Goal: Task Accomplishment & Management: Manage account settings

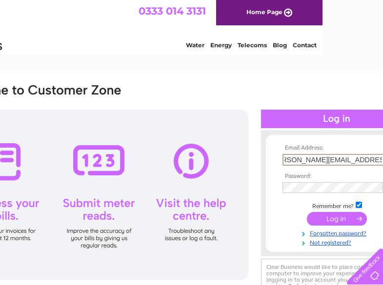
scroll to position [0, 20]
type input "[PERSON_NAME][EMAIL_ADDRESS][PERSON_NAME][DOMAIN_NAME]"
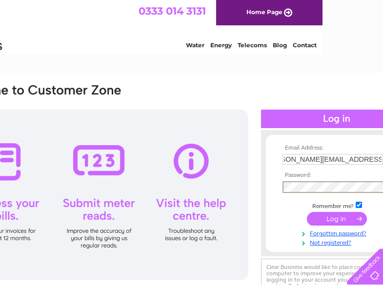
scroll to position [0, 0]
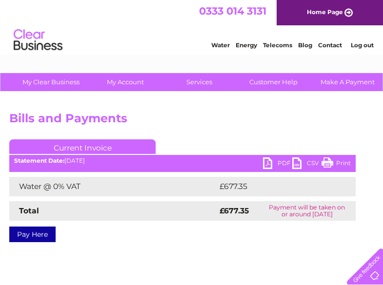
scroll to position [0, 100]
